Goal: Task Accomplishment & Management: Manage account settings

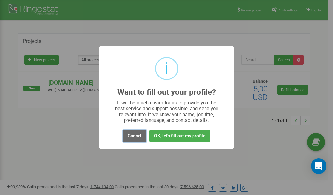
click at [135, 136] on button "Cancel" at bounding box center [134, 136] width 23 height 12
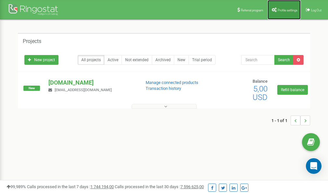
click at [281, 9] on span "Profile settings" at bounding box center [288, 10] width 20 height 4
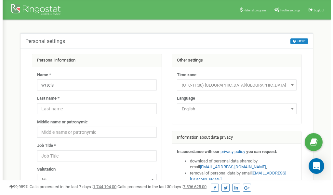
scroll to position [33, 0]
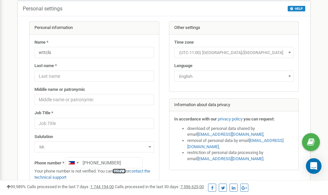
click at [123, 171] on link "verify it" at bounding box center [119, 170] width 13 height 5
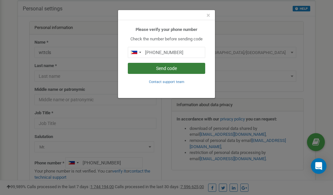
click at [158, 69] on button "Send code" at bounding box center [166, 68] width 77 height 11
